Goal: Information Seeking & Learning: Learn about a topic

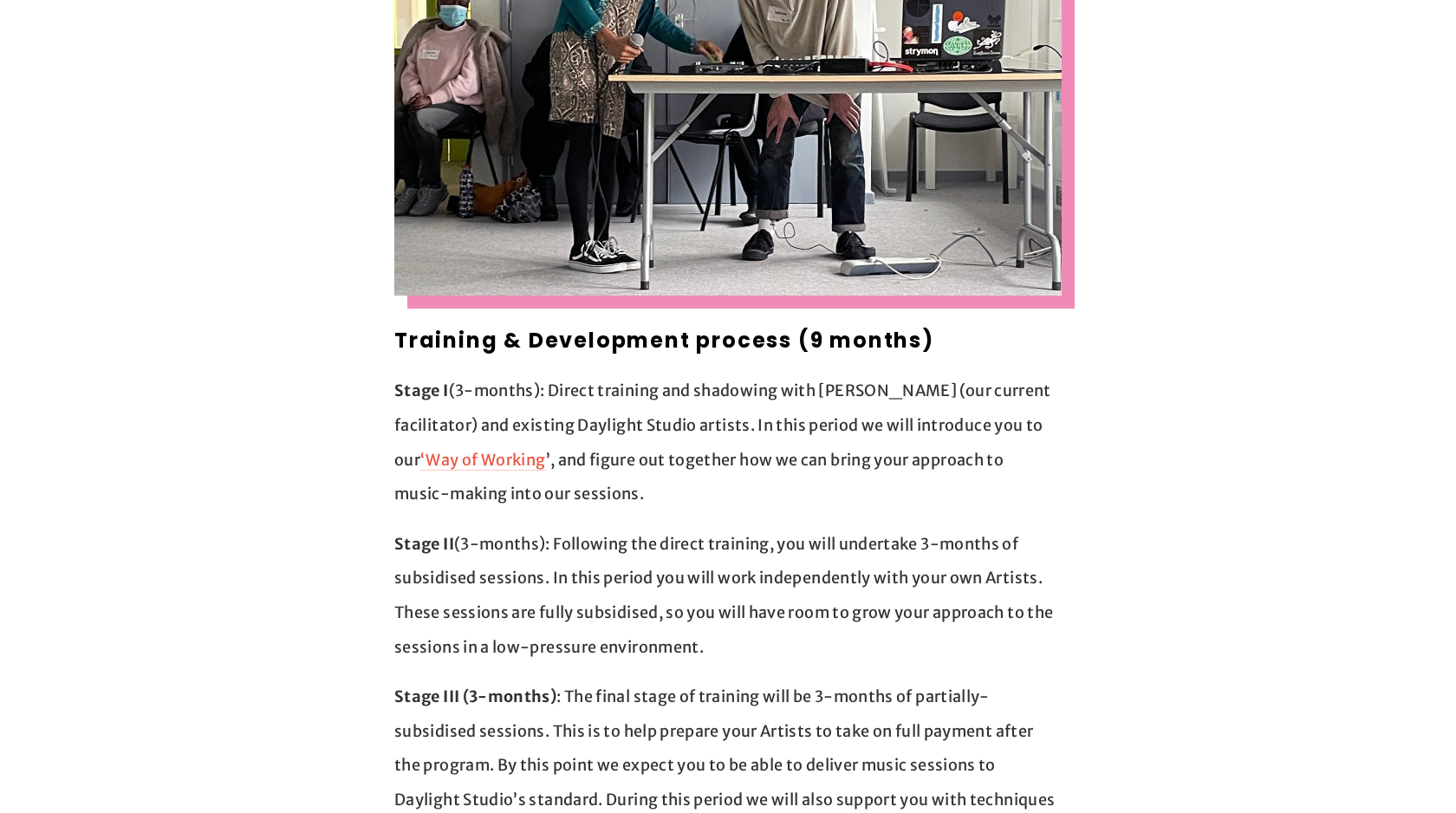
scroll to position [1252, 0]
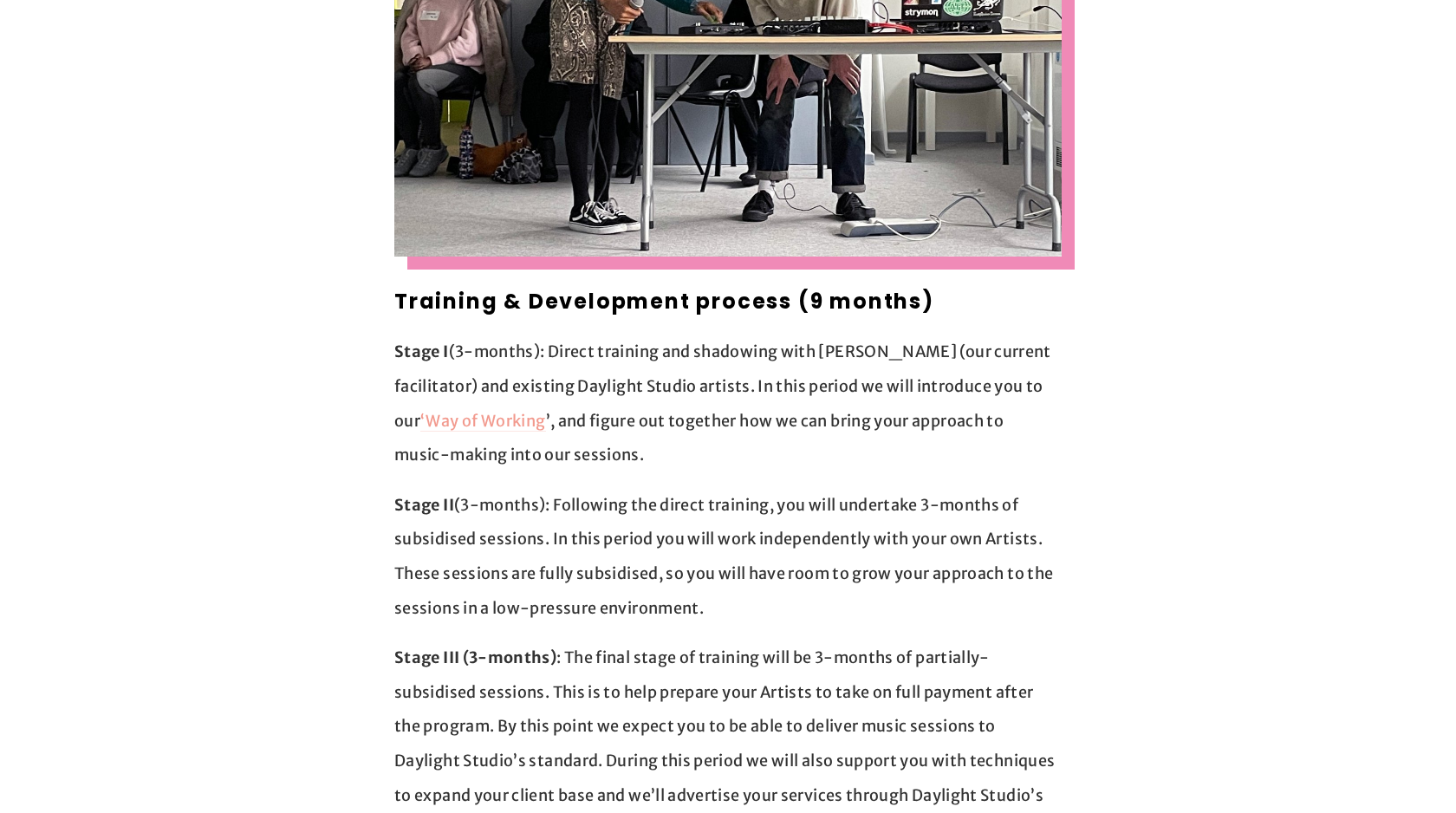
click at [430, 411] on link "‘Way of Working" at bounding box center [482, 421] width 125 height 22
click at [587, 340] on p "Stage I (3-months): Direct training and shadowing with [PERSON_NAME] (our curre…" at bounding box center [728, 403] width 668 height 137
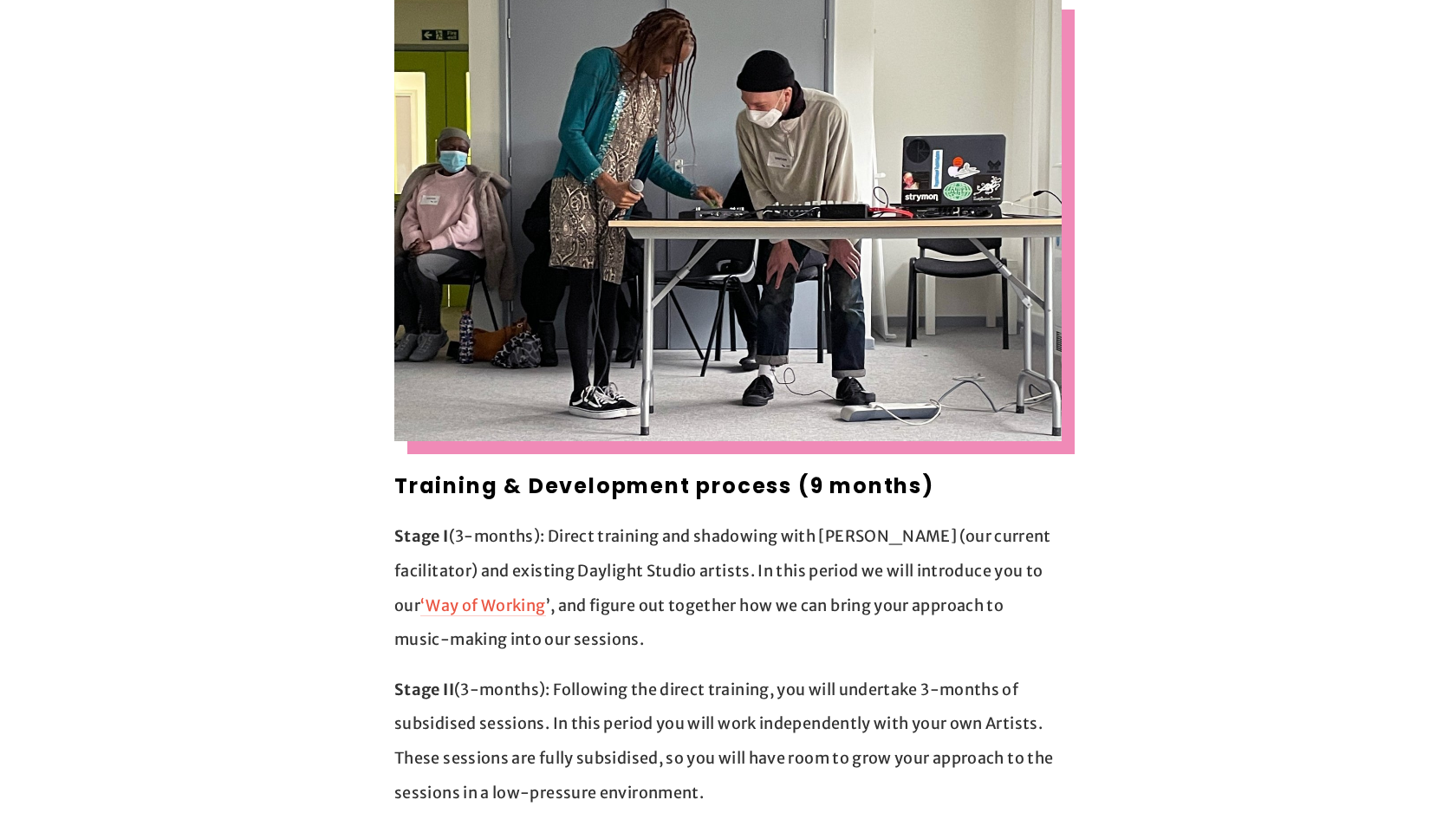
scroll to position [1005, 0]
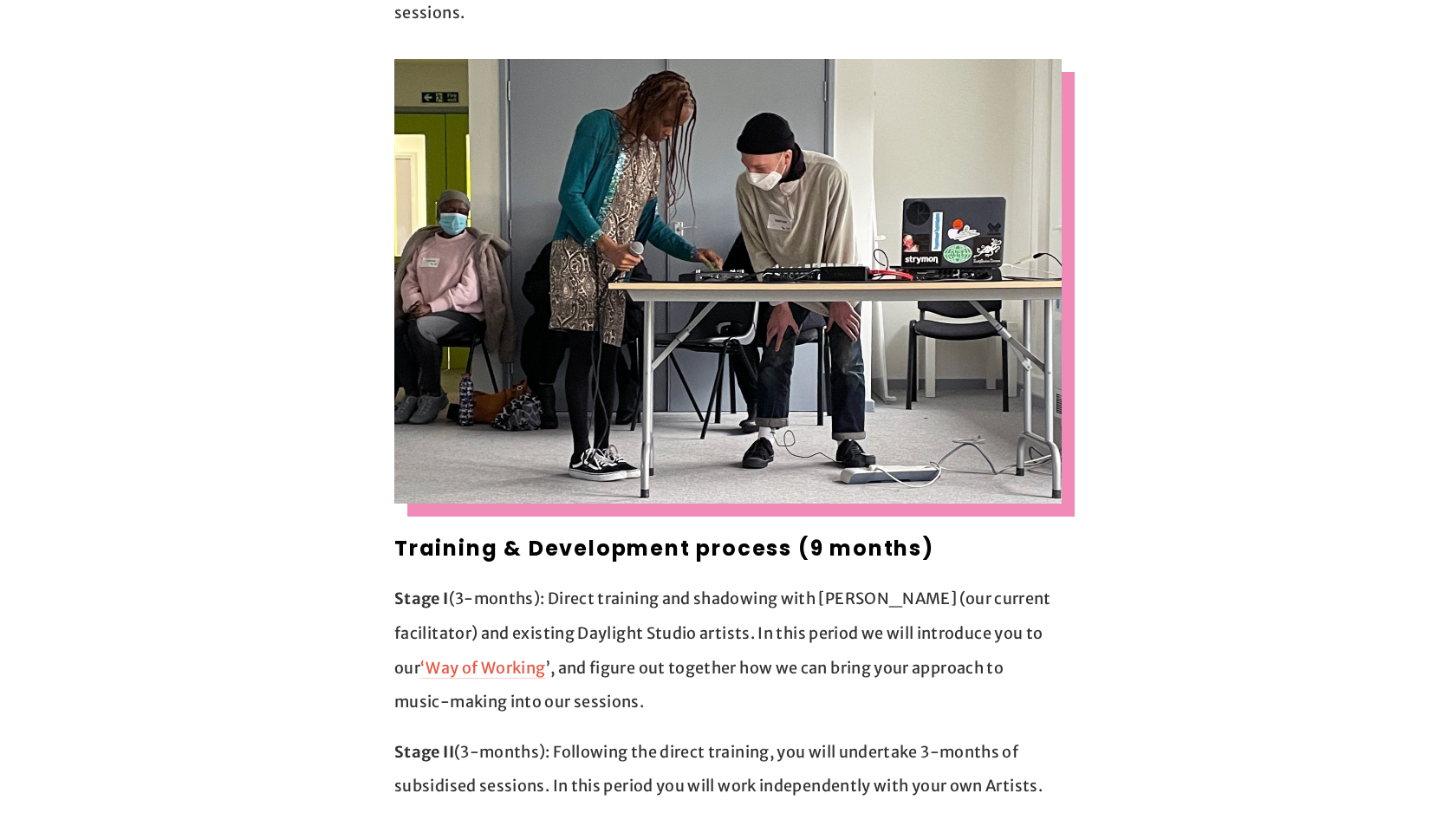
click at [640, 632] on p "Stage I (3-months): Direct training and shadowing with [PERSON_NAME] (our curre…" at bounding box center [728, 650] width 668 height 137
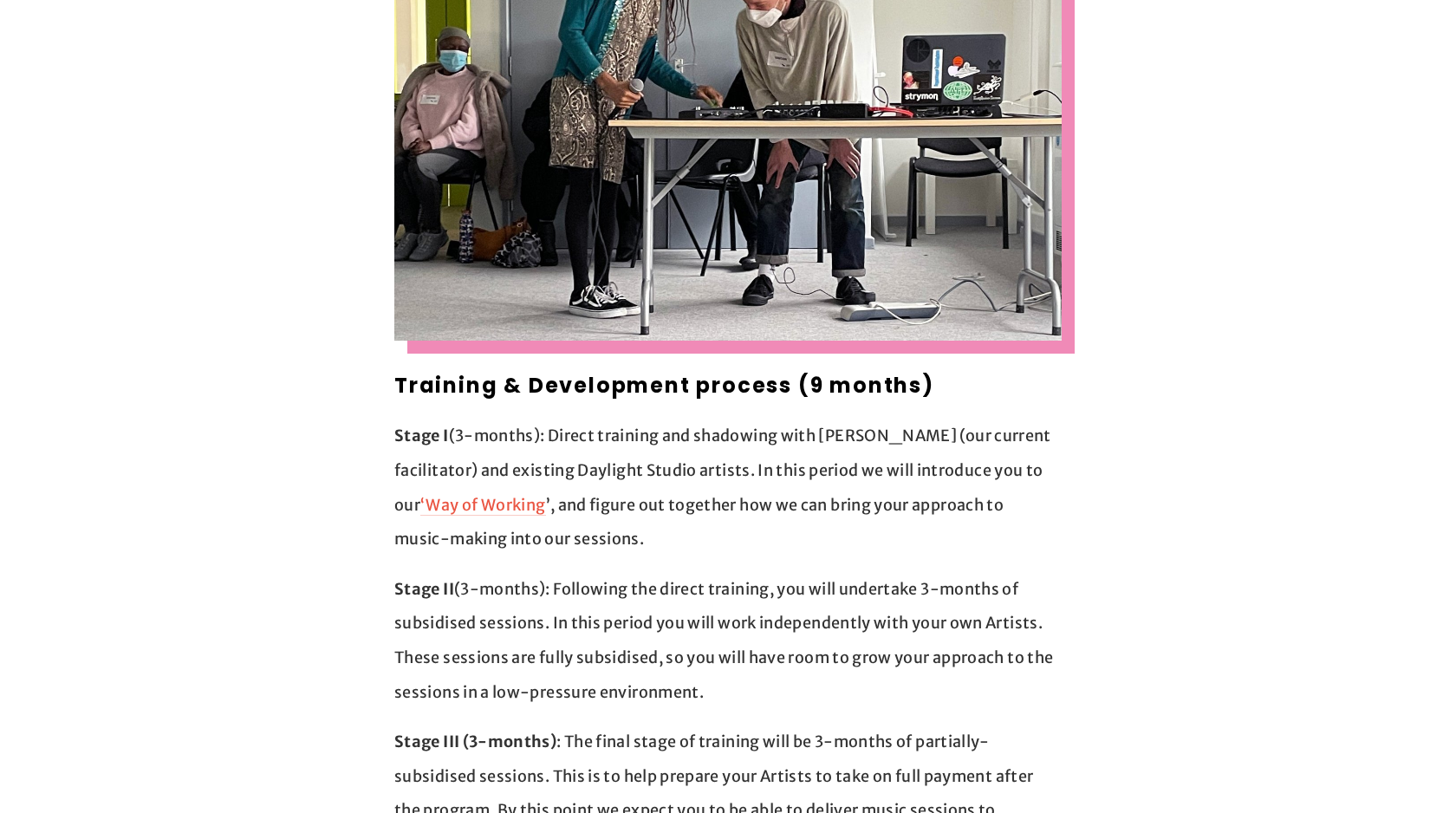
scroll to position [1249, 0]
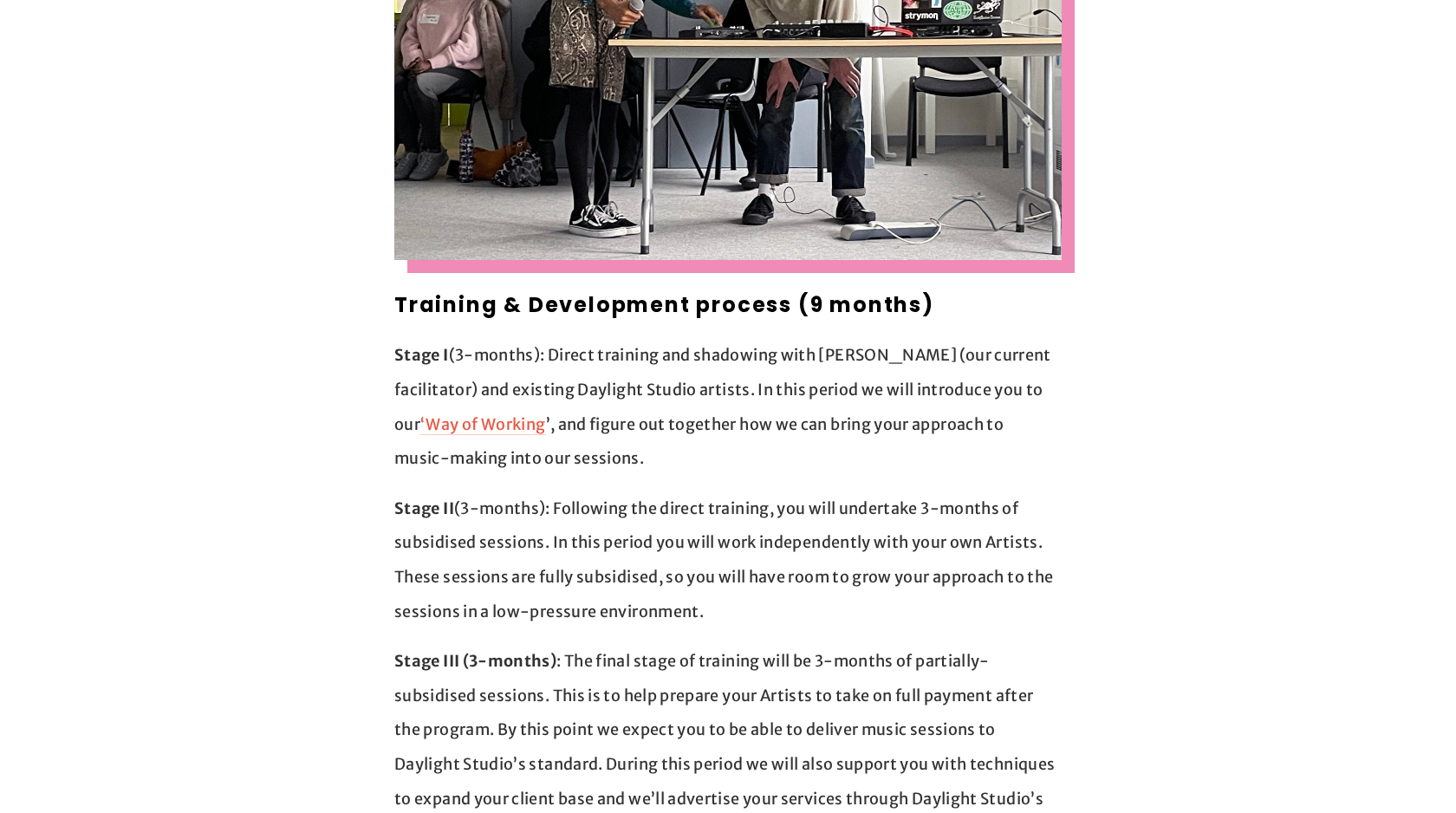
click at [670, 534] on p "Stage II (3-months): Following the direct training, you will undertake 3-months…" at bounding box center [728, 560] width 668 height 137
click at [701, 492] on p "Stage II (3-months): Following the direct training, you will undertake 3-months…" at bounding box center [728, 560] width 668 height 137
click at [718, 435] on p "Stage I (3-months): Direct training and shadowing with [PERSON_NAME] (our curre…" at bounding box center [728, 407] width 668 height 137
click at [691, 429] on p "Stage I (3-months): Direct training and shadowing with [PERSON_NAME] (our curre…" at bounding box center [728, 407] width 668 height 137
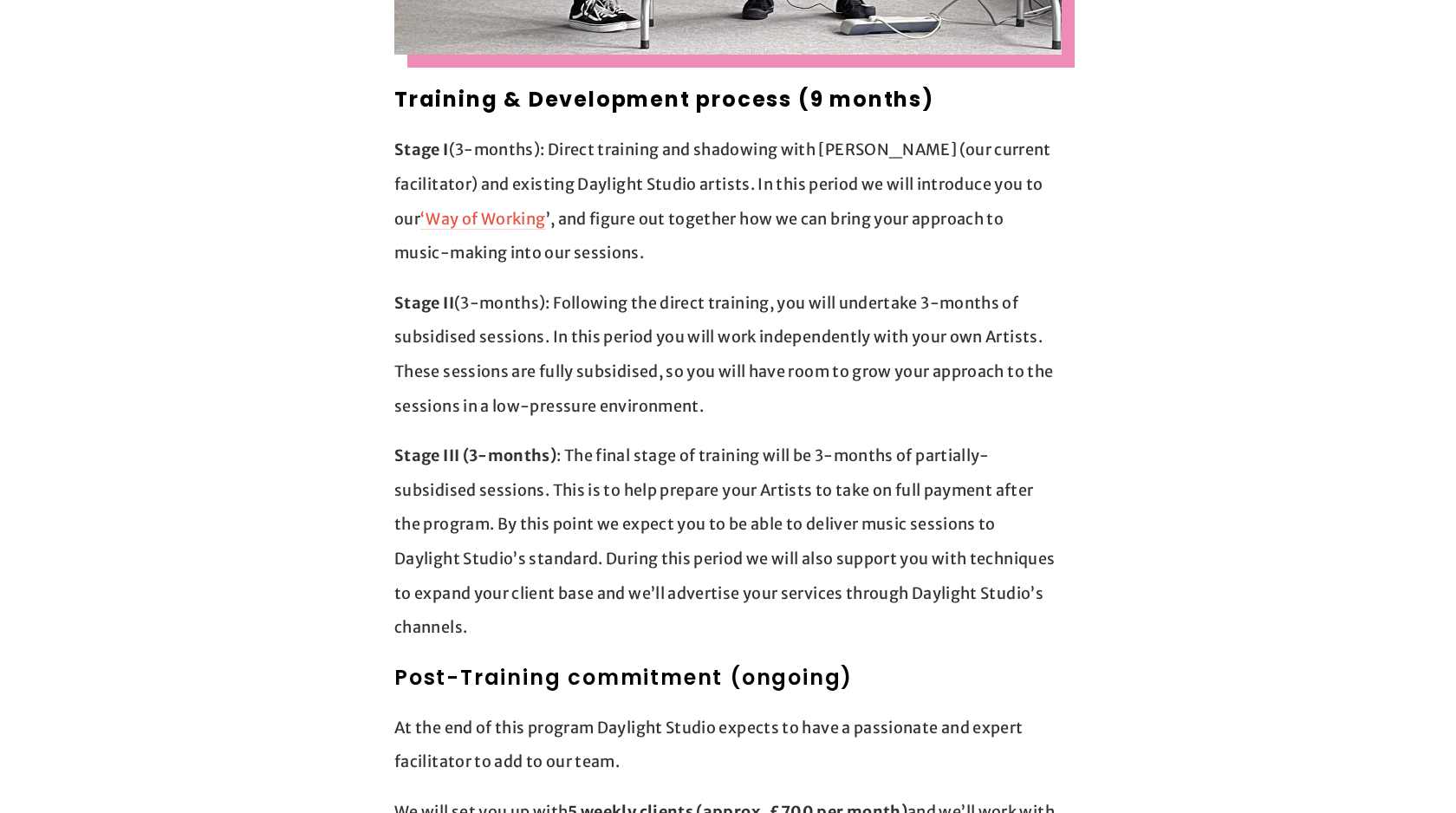
scroll to position [1498, 0]
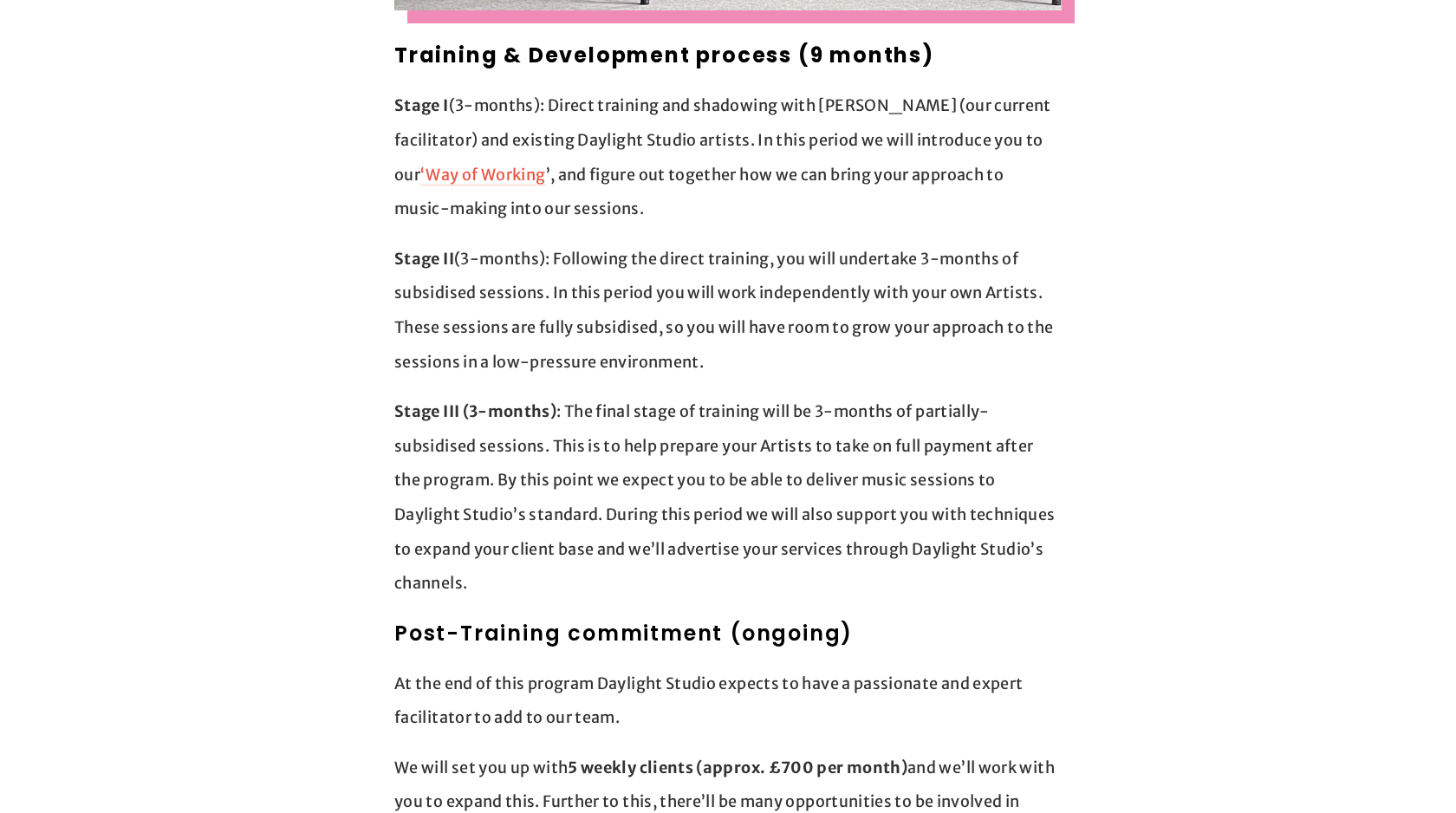
click at [748, 326] on p "Stage II (3-months): Following the direct training, you will undertake 3-months…" at bounding box center [728, 311] width 668 height 137
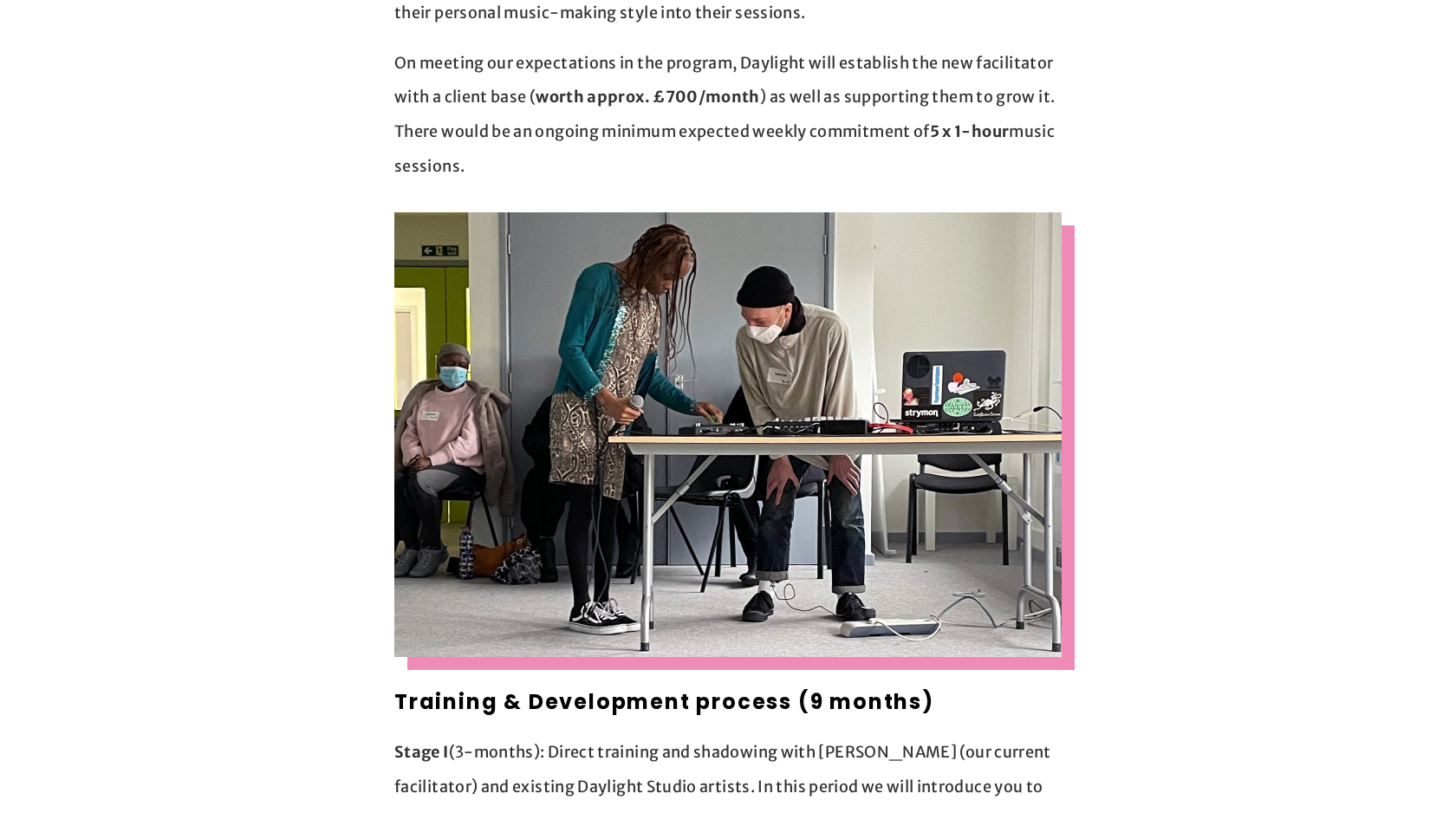
scroll to position [0, 0]
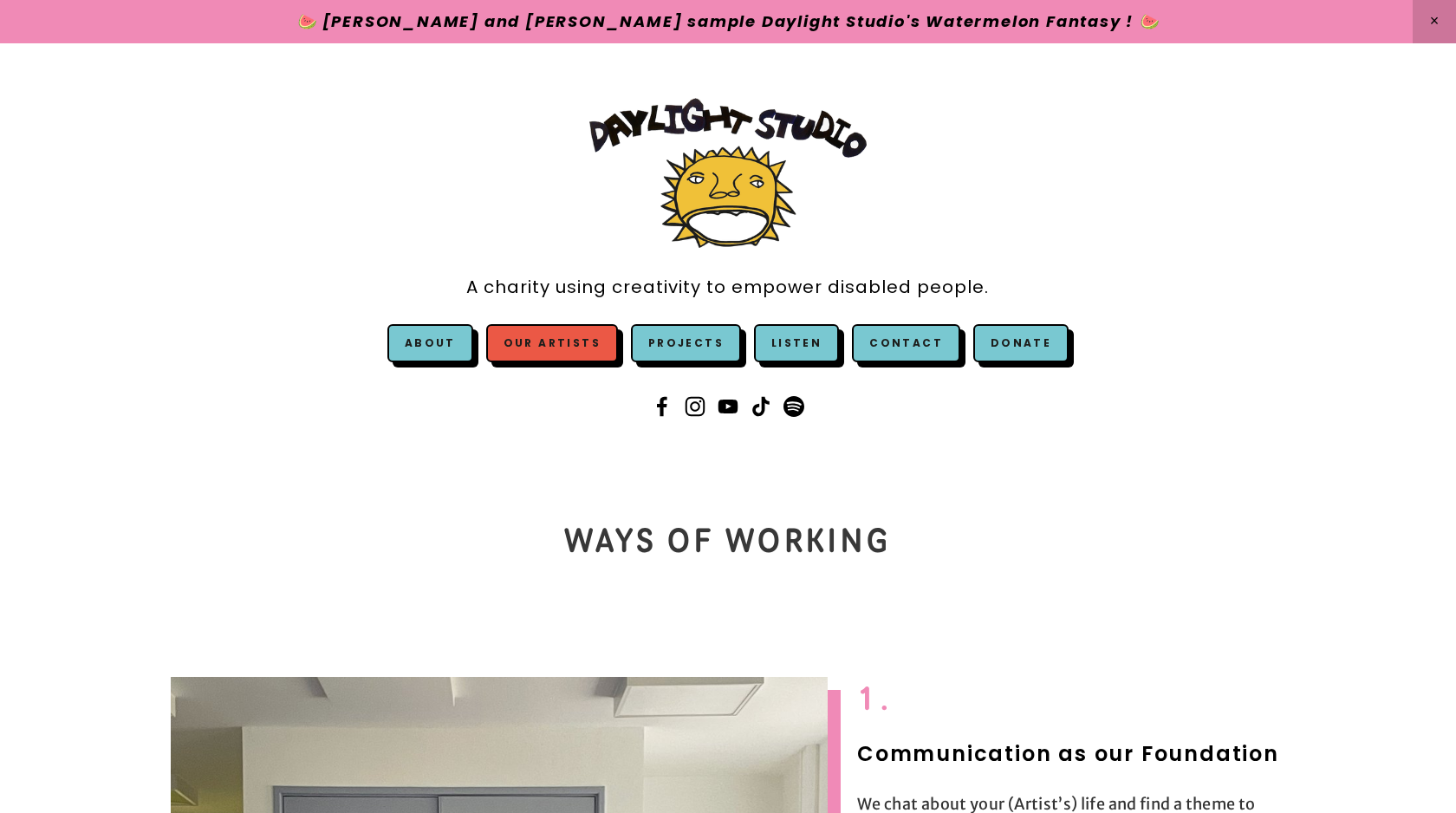
click at [543, 335] on link "Our Artists" at bounding box center [552, 343] width 131 height 38
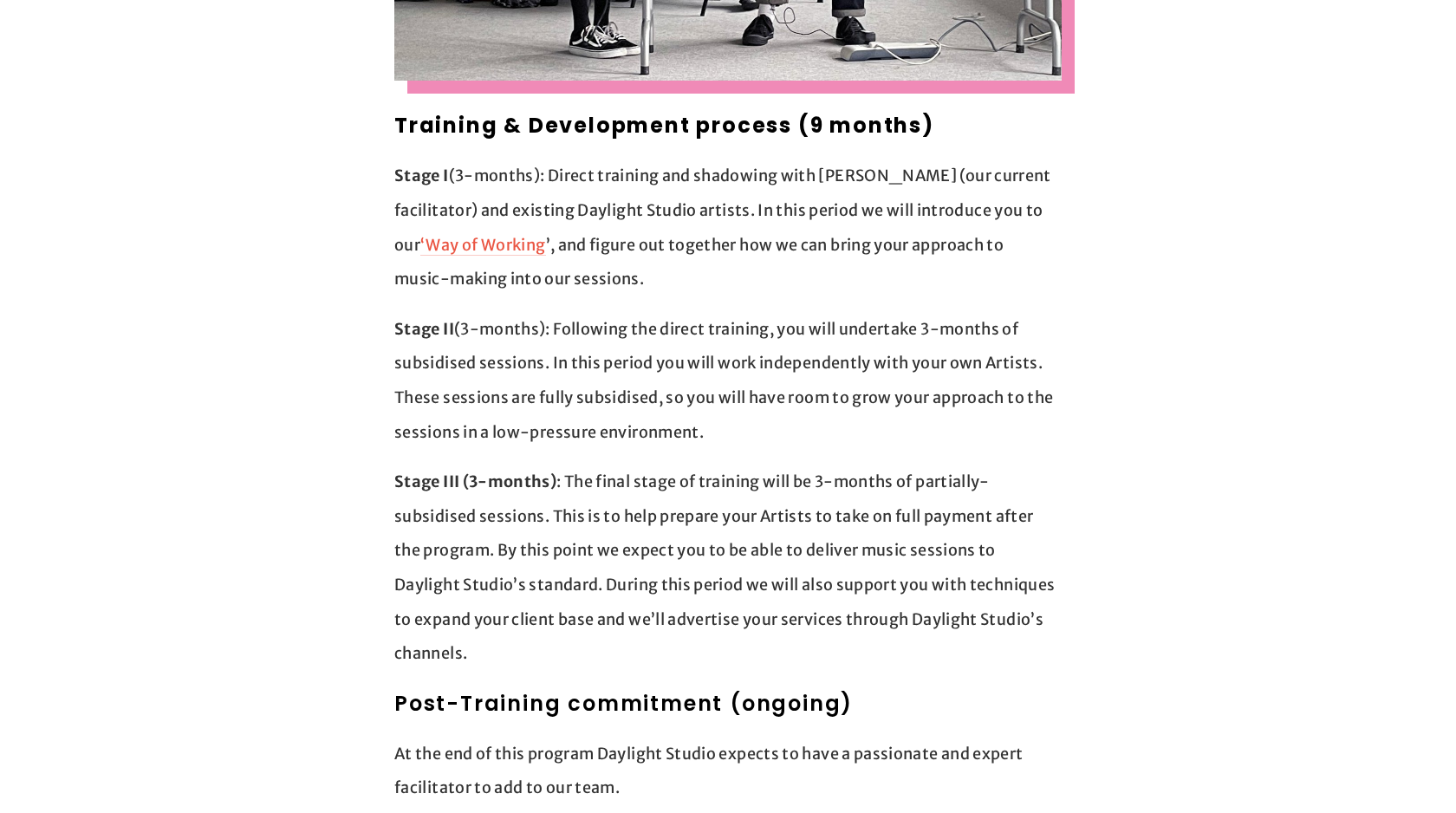
scroll to position [1408, 0]
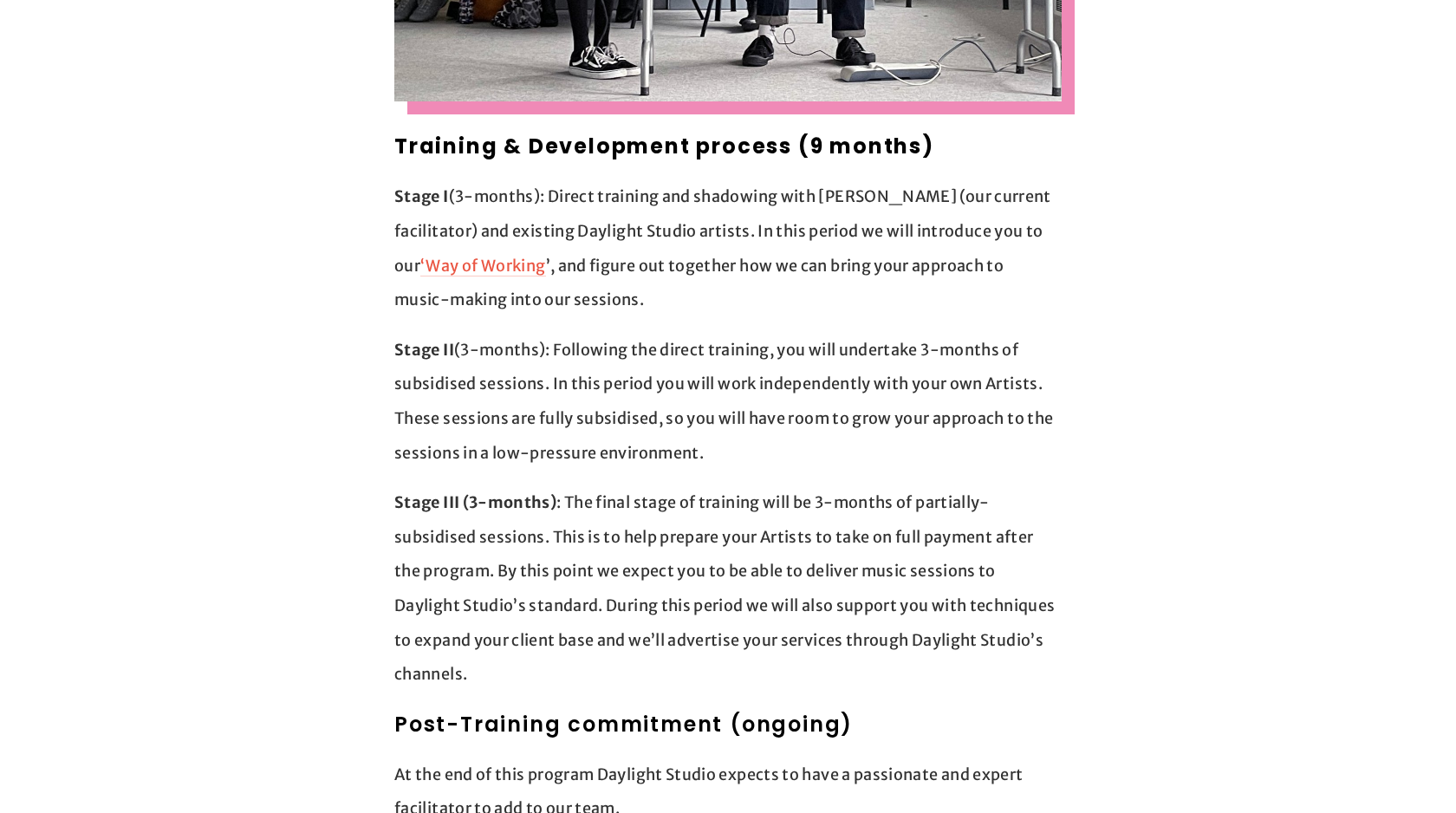
click at [664, 264] on p "Stage I (3-months): Direct training and shadowing with Jack (our current facili…" at bounding box center [728, 248] width 668 height 137
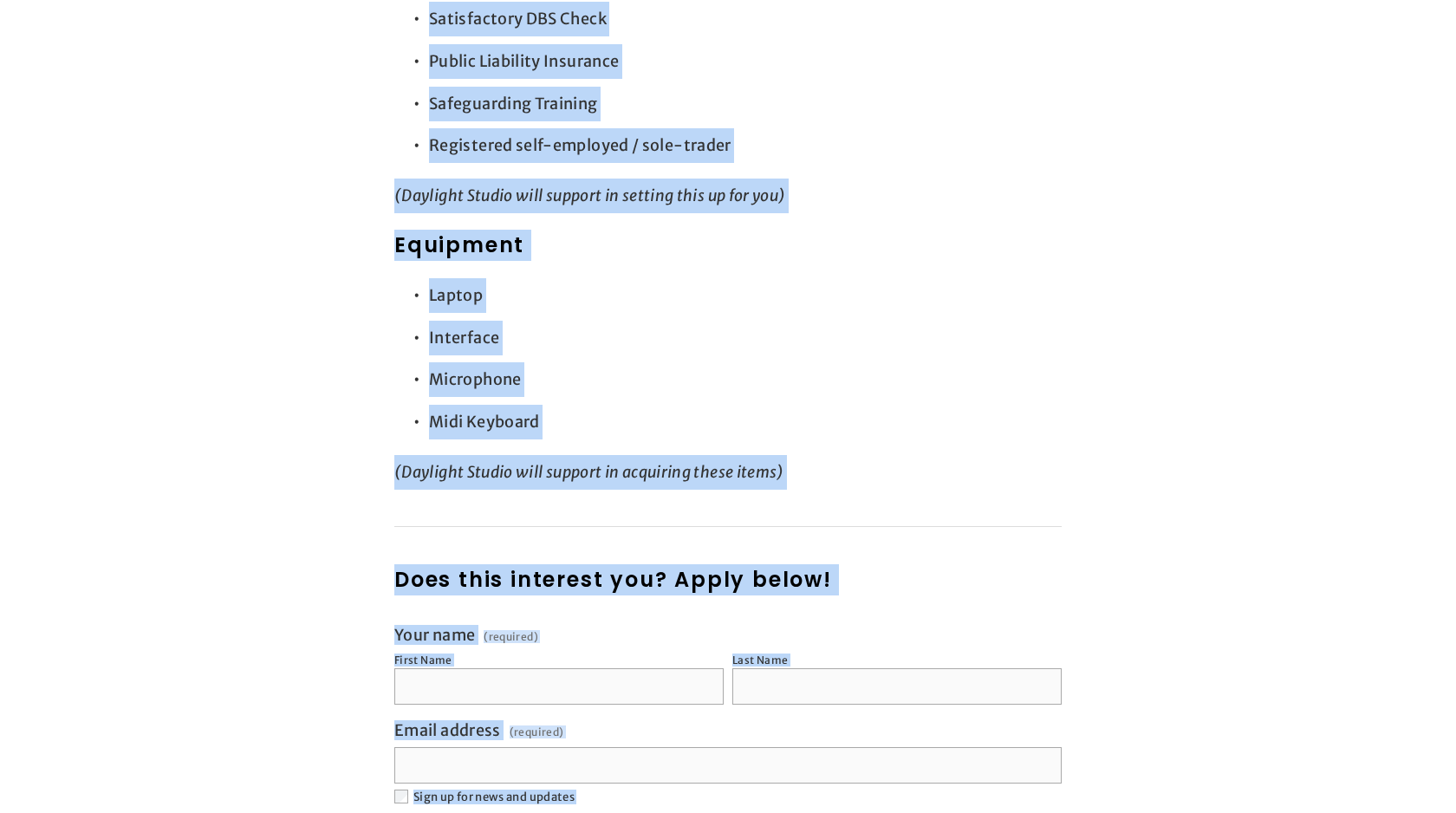
scroll to position [2509, 0]
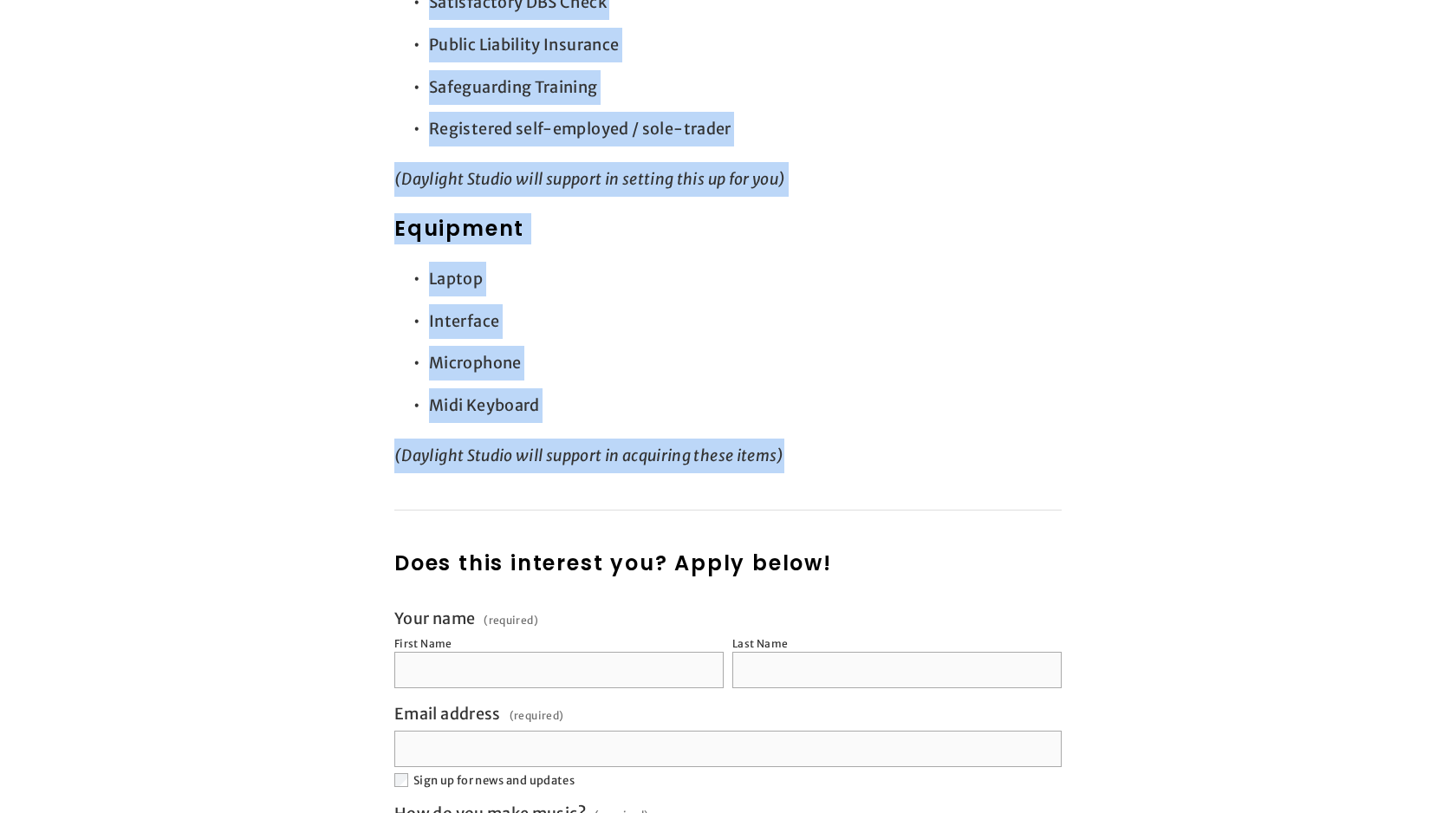
drag, startPoint x: 374, startPoint y: 274, endPoint x: 811, endPoint y: 412, distance: 458.3
click at [811, 411] on section "Daylight Studio Facilitator (London) We’re offering the opportunity for an Isli…" at bounding box center [728, 123] width 780 height 4309
copy div "We’re offering the opportunity for an Islington resident to train with us to be…"
